Goal: Find specific page/section

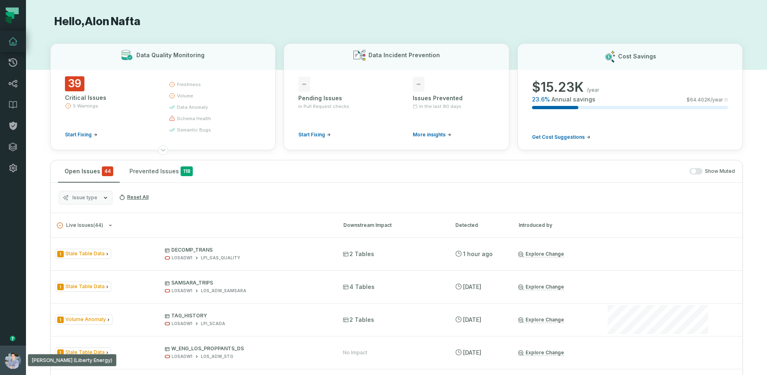
click at [3, 350] on button "[PERSON_NAME] (Liberty Energy) [EMAIL_ADDRESS][DOMAIN_NAME]" at bounding box center [13, 360] width 26 height 29
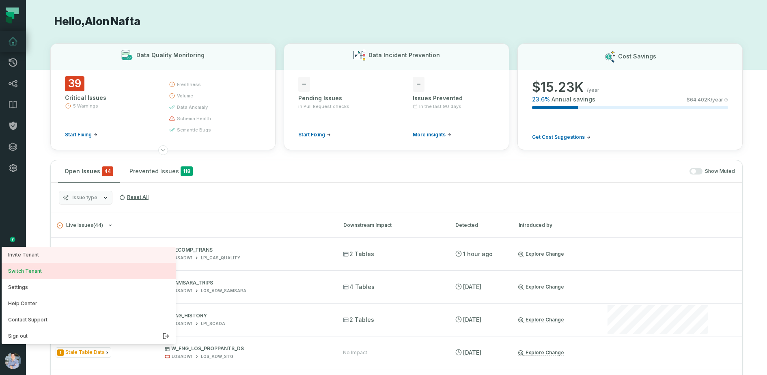
click at [49, 275] on button "Switch Tenant" at bounding box center [89, 271] width 174 height 16
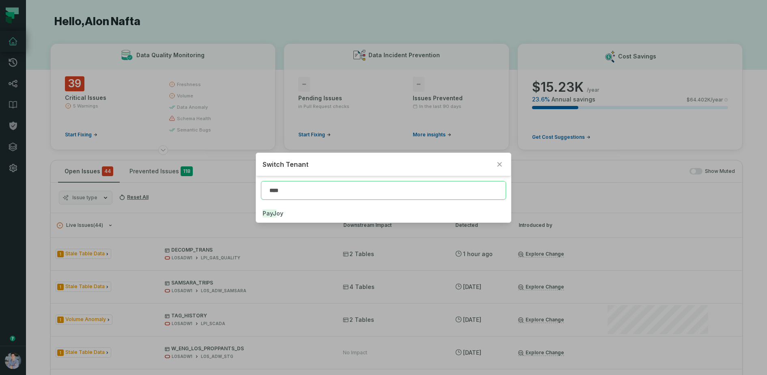
type input "*****"
click at [280, 214] on span "PayJo y" at bounding box center [272, 213] width 21 height 7
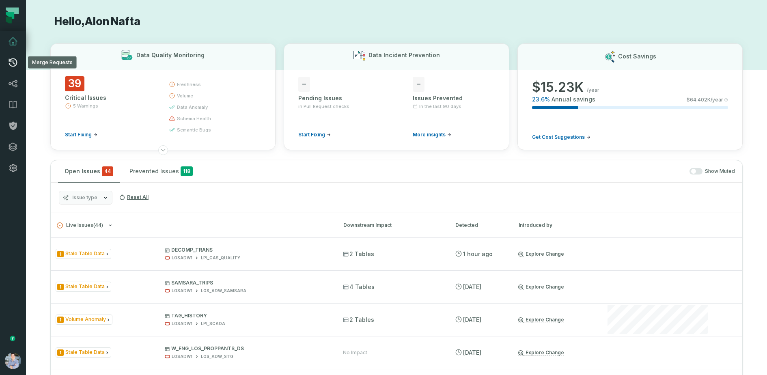
click at [9, 63] on icon at bounding box center [13, 62] width 9 height 9
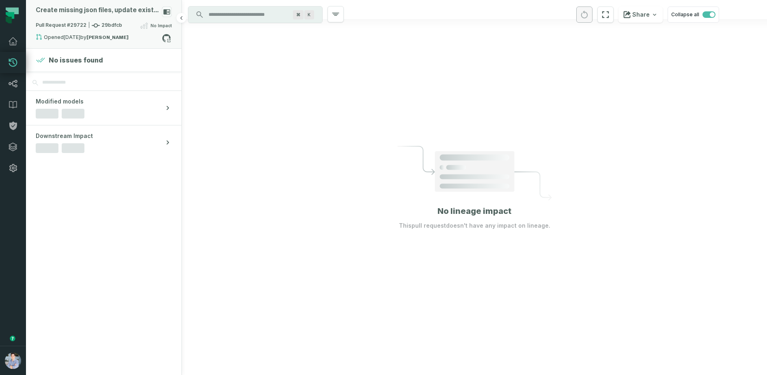
click at [109, 11] on div "Create missing json files, update existing to have entityIds that are present i…" at bounding box center [97, 10] width 123 height 8
